Goal: Task Accomplishment & Management: Manage account settings

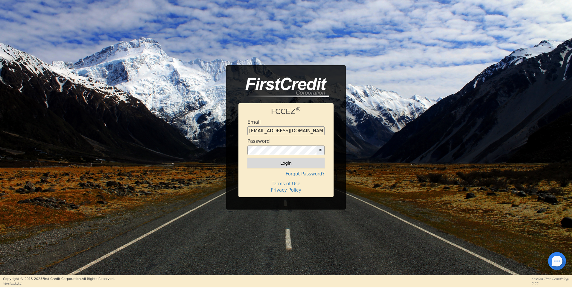
click at [292, 164] on button "Login" at bounding box center [285, 163] width 77 height 10
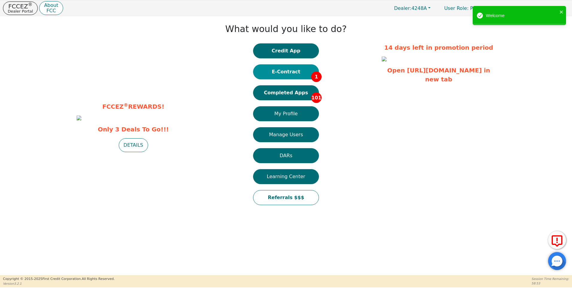
click at [284, 72] on button "E-Contract 1" at bounding box center [286, 71] width 66 height 15
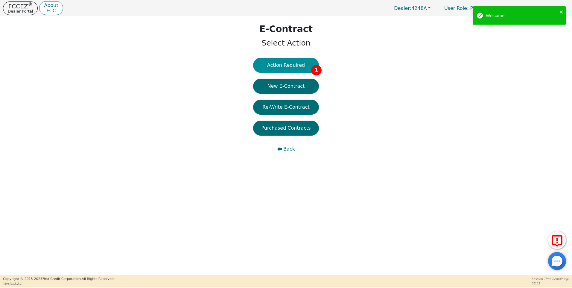
click at [290, 64] on button "Action Required 1" at bounding box center [286, 65] width 66 height 15
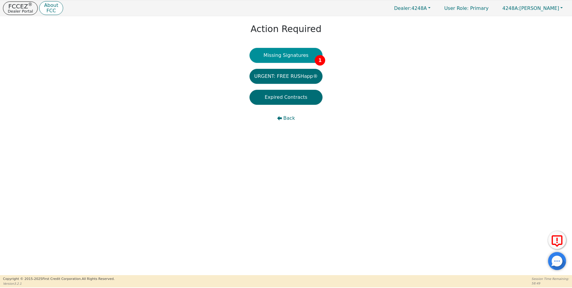
click at [294, 54] on button "Missing Signatures 1" at bounding box center [285, 55] width 73 height 15
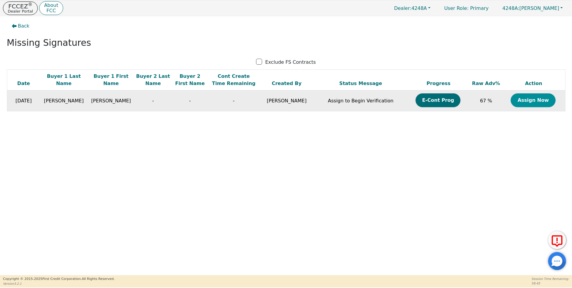
click at [525, 99] on button "Assign Now" at bounding box center [532, 100] width 45 height 14
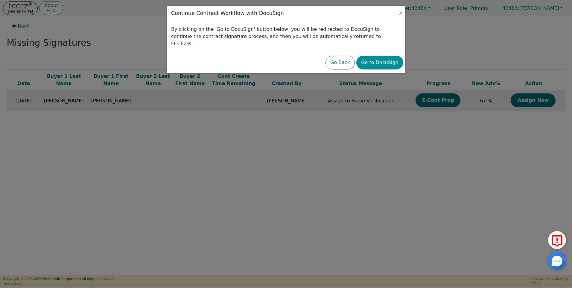
click at [383, 56] on button "Go to DocuSign" at bounding box center [379, 63] width 47 height 14
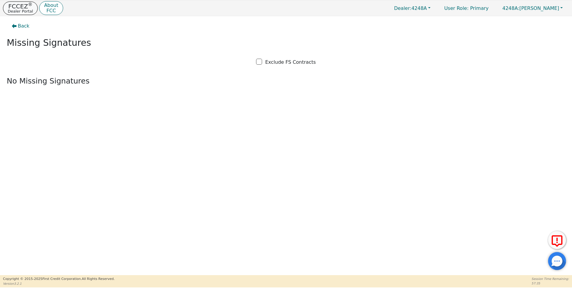
click at [28, 6] on sup "®" at bounding box center [30, 4] width 4 height 5
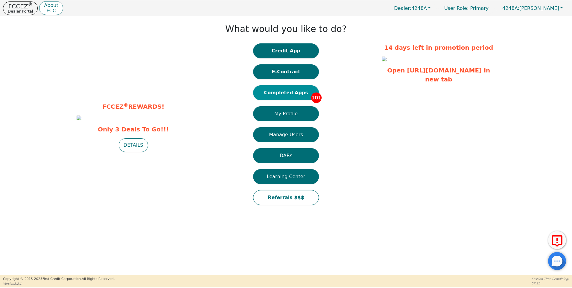
click at [278, 91] on button "Completed Apps 101" at bounding box center [286, 92] width 66 height 15
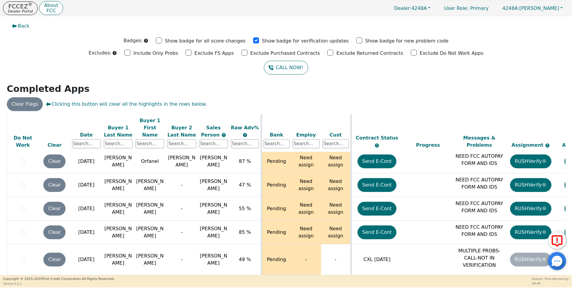
scroll to position [2212, 0]
